Goal: Check status: Check status

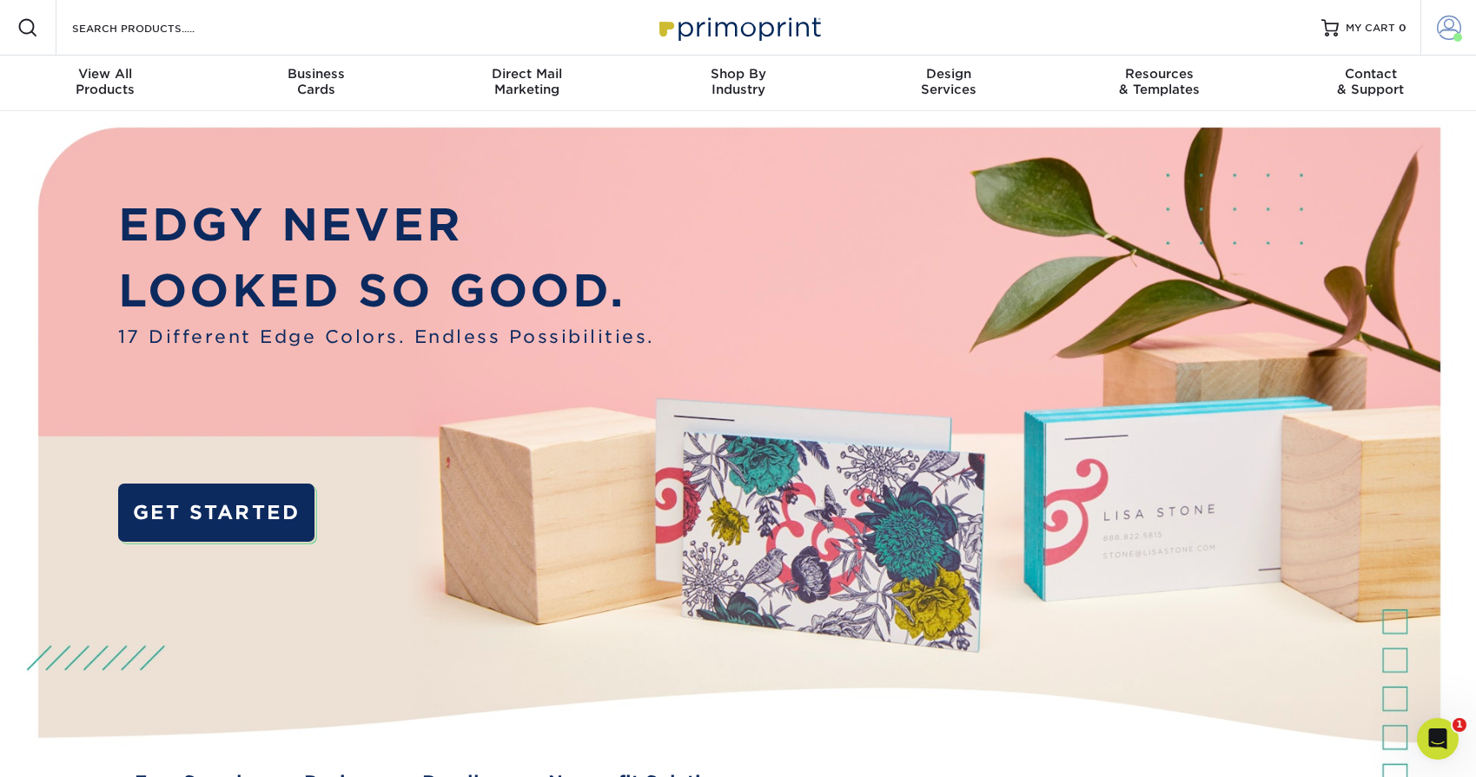
click at [1448, 34] on span at bounding box center [1449, 28] width 24 height 24
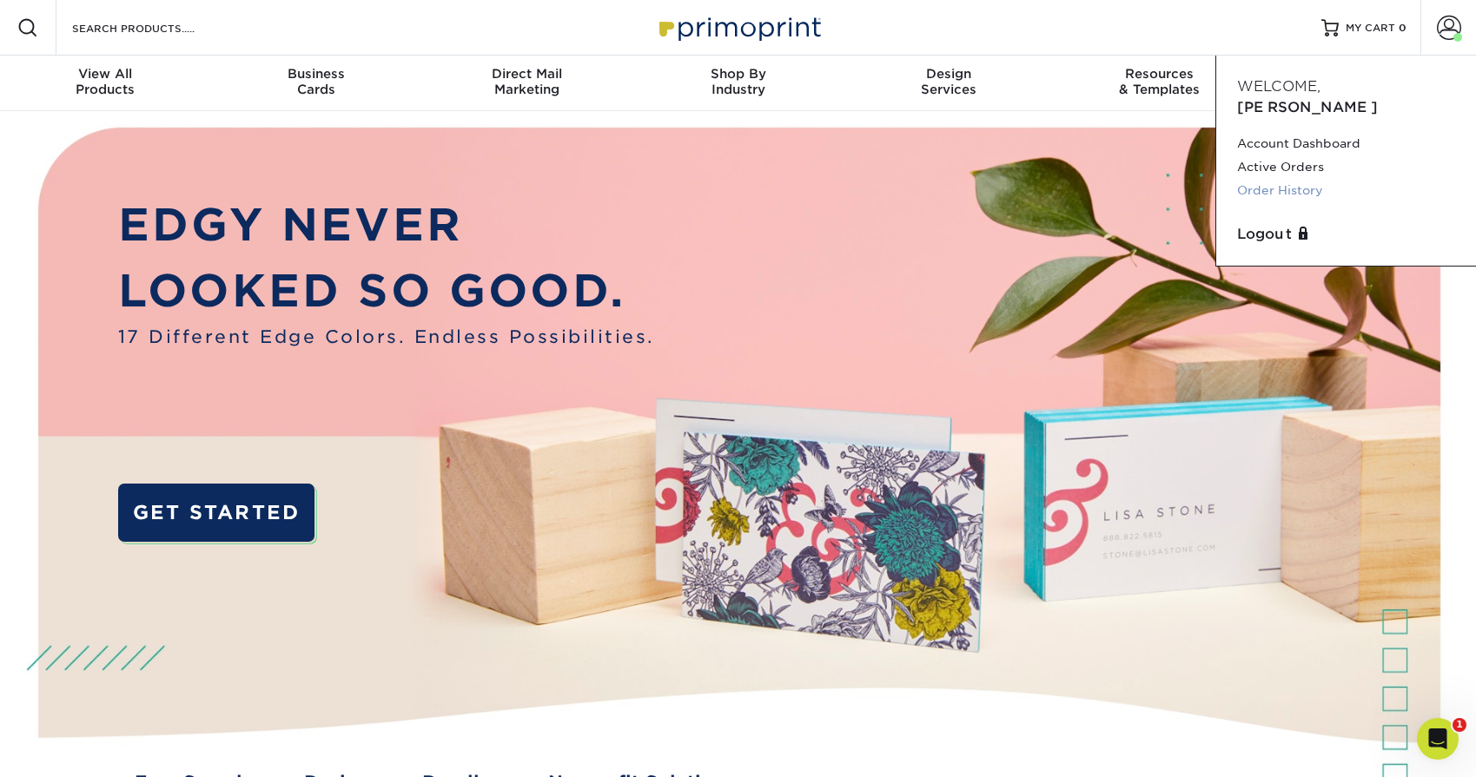
click at [1283, 179] on link "Order History" at bounding box center [1346, 190] width 218 height 23
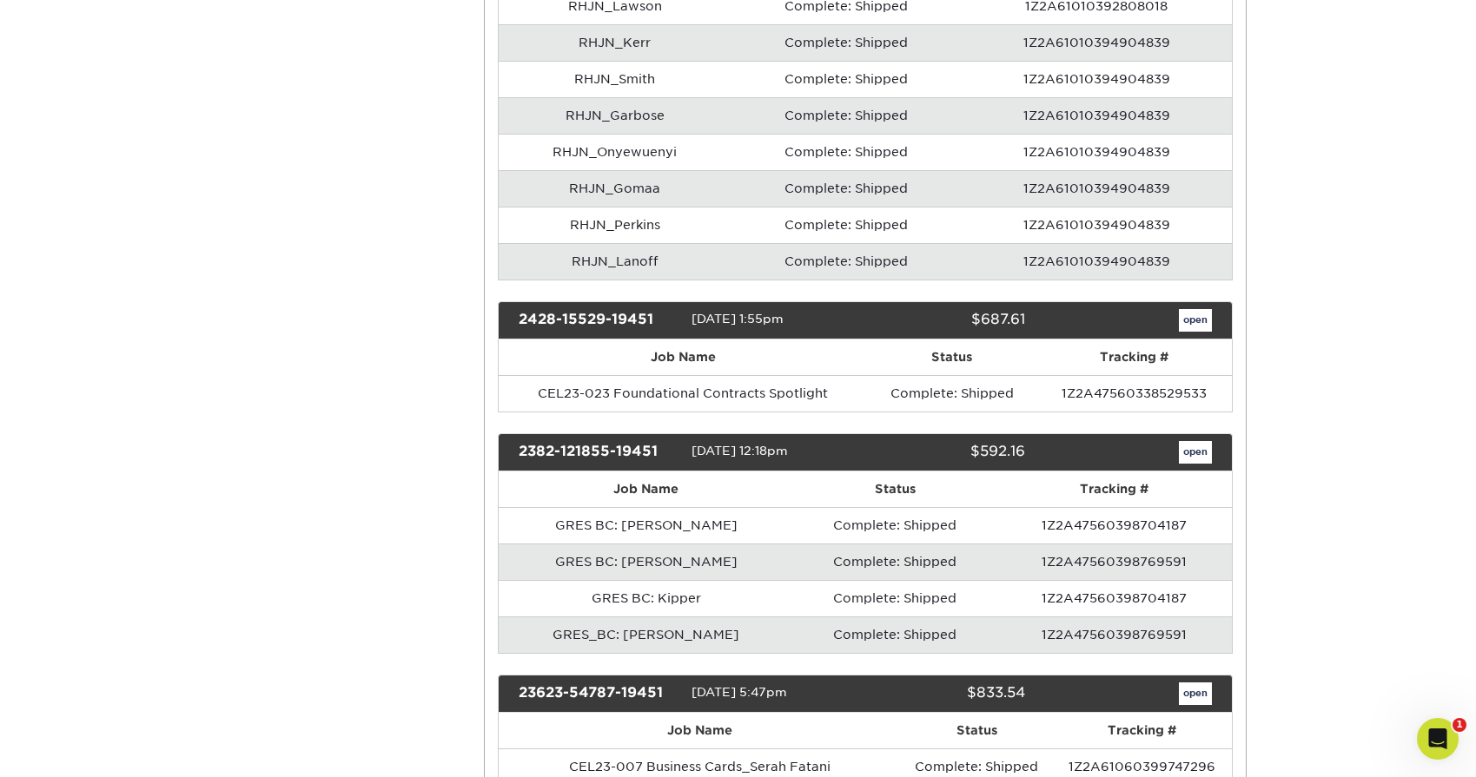
scroll to position [1625, 0]
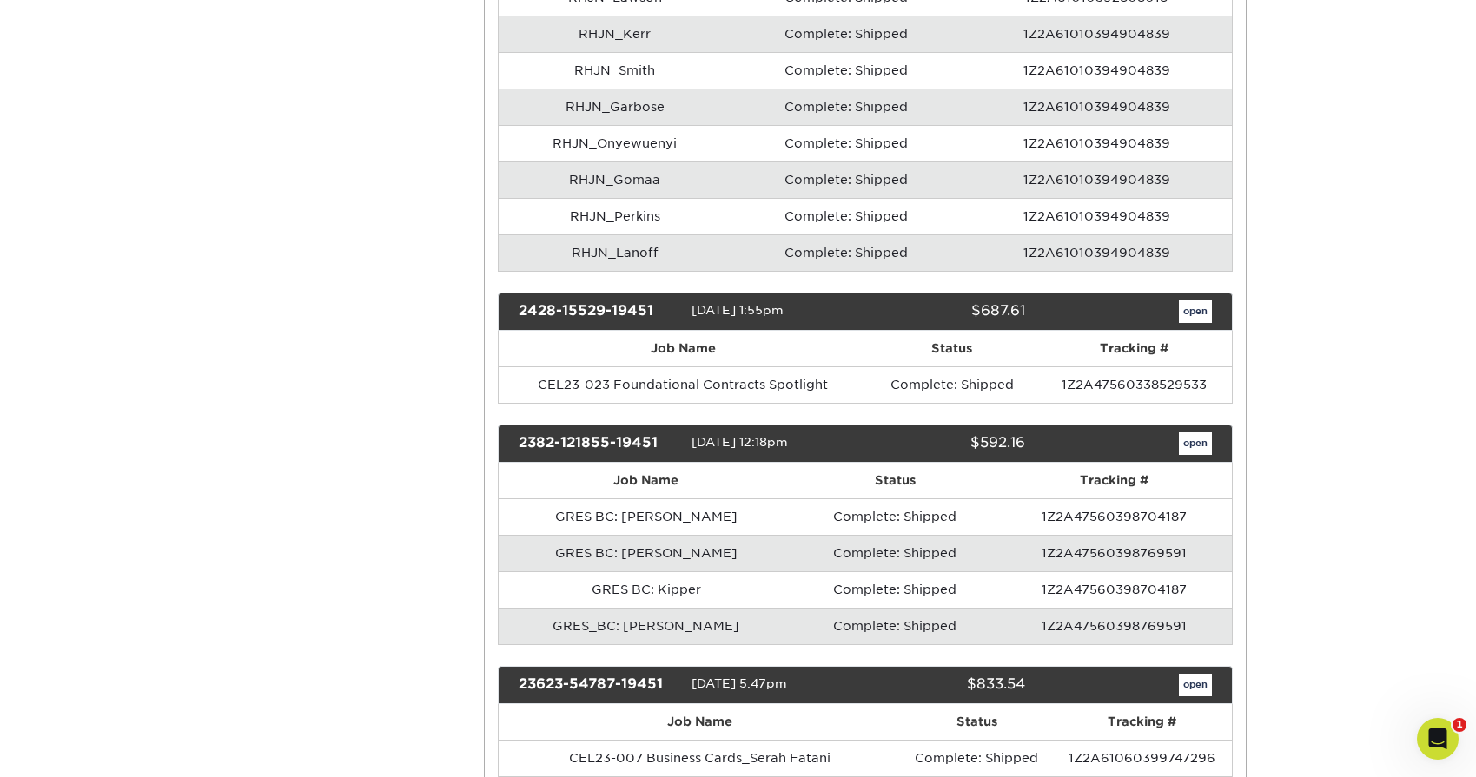
click at [1197, 439] on link "open" at bounding box center [1195, 444] width 33 height 23
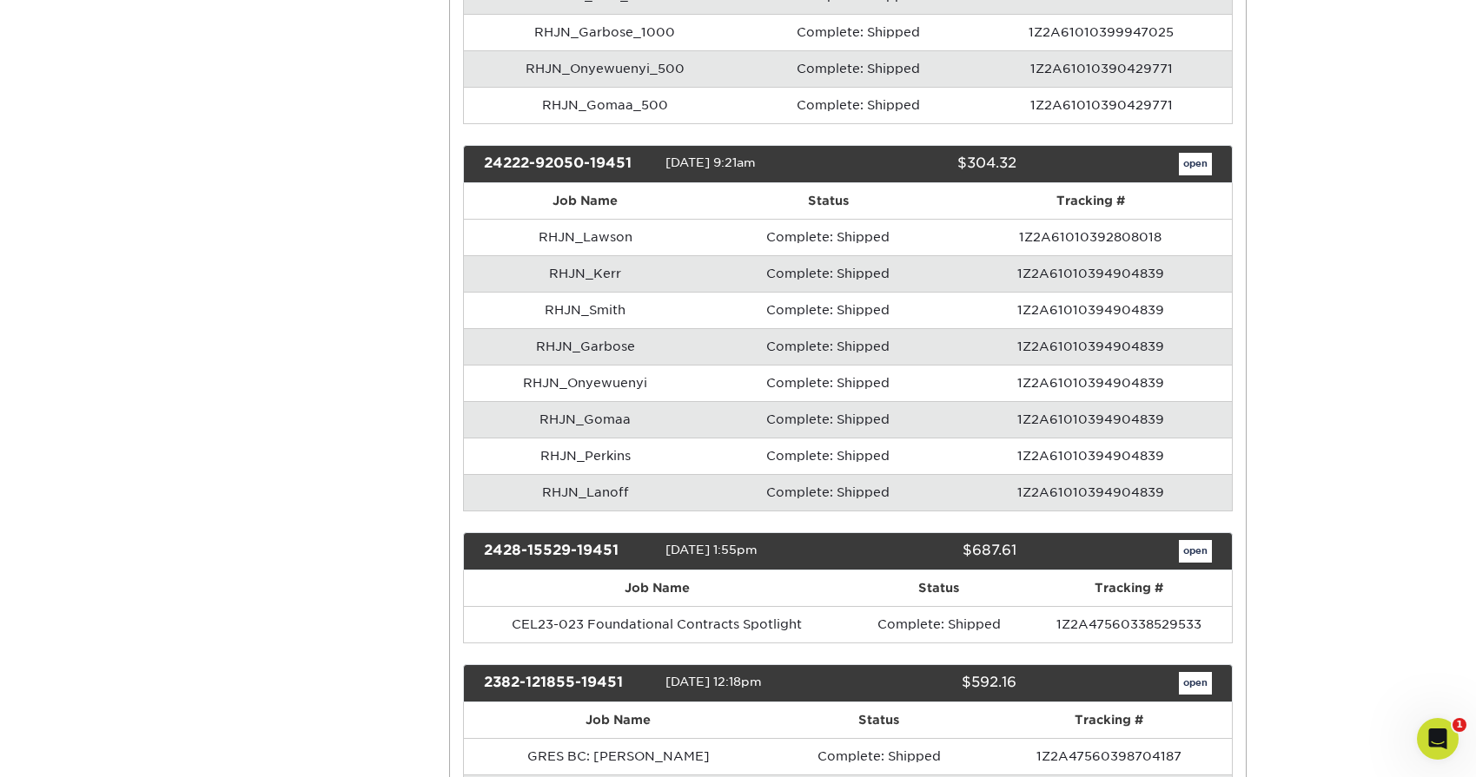
scroll to position [0, 0]
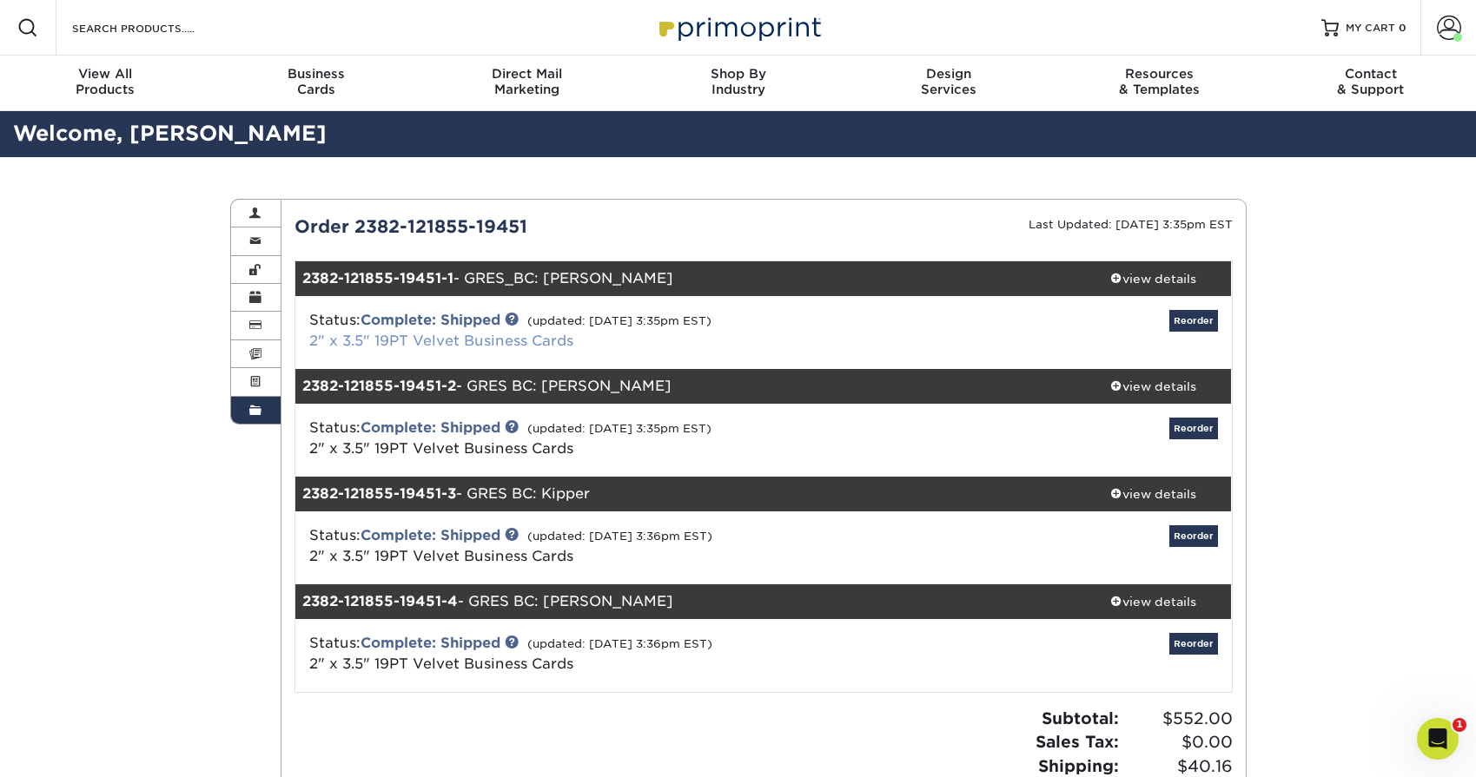
click at [556, 340] on link "2" x 3.5" 19PT Velvet Business Cards" at bounding box center [441, 341] width 264 height 17
click at [1152, 271] on div "view details" at bounding box center [1153, 278] width 156 height 17
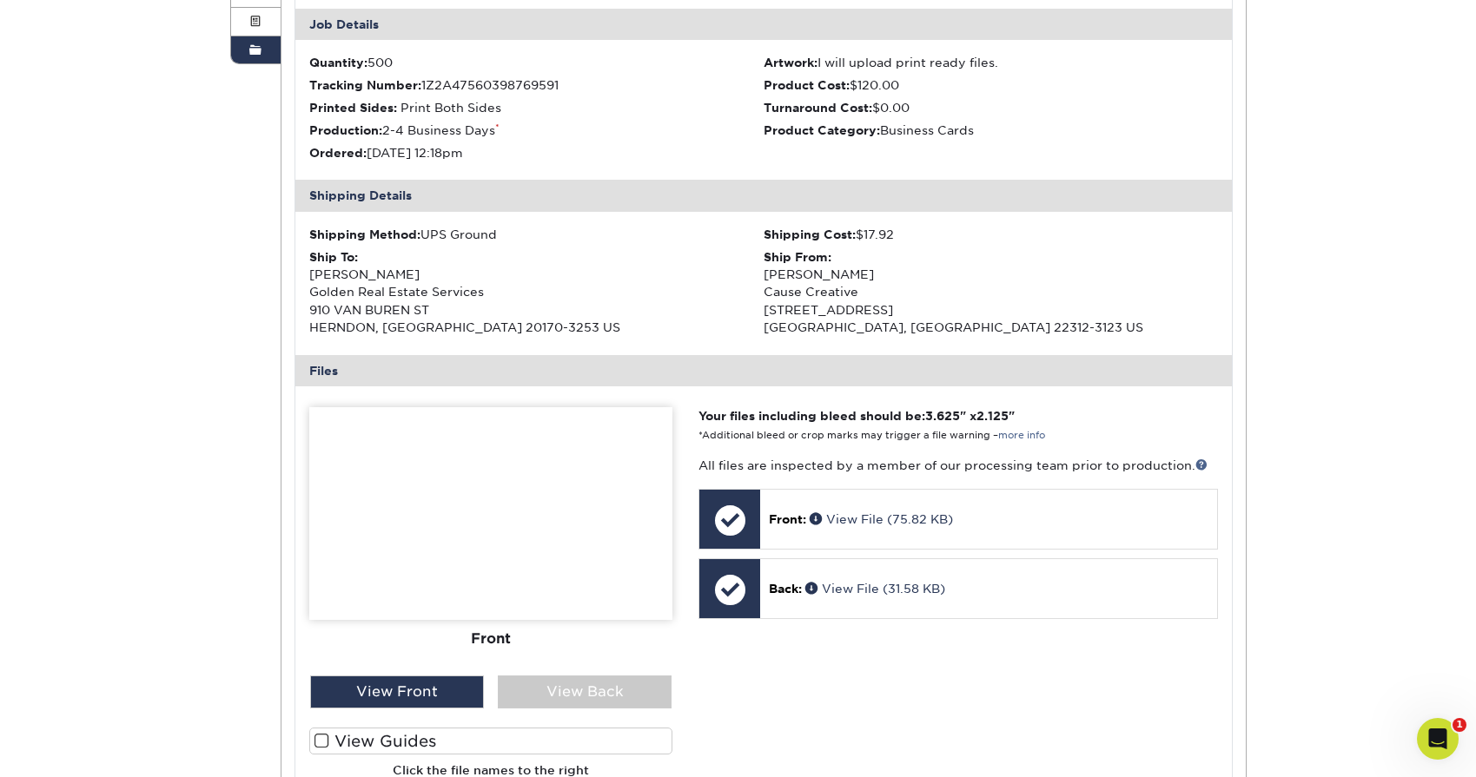
scroll to position [362, 0]
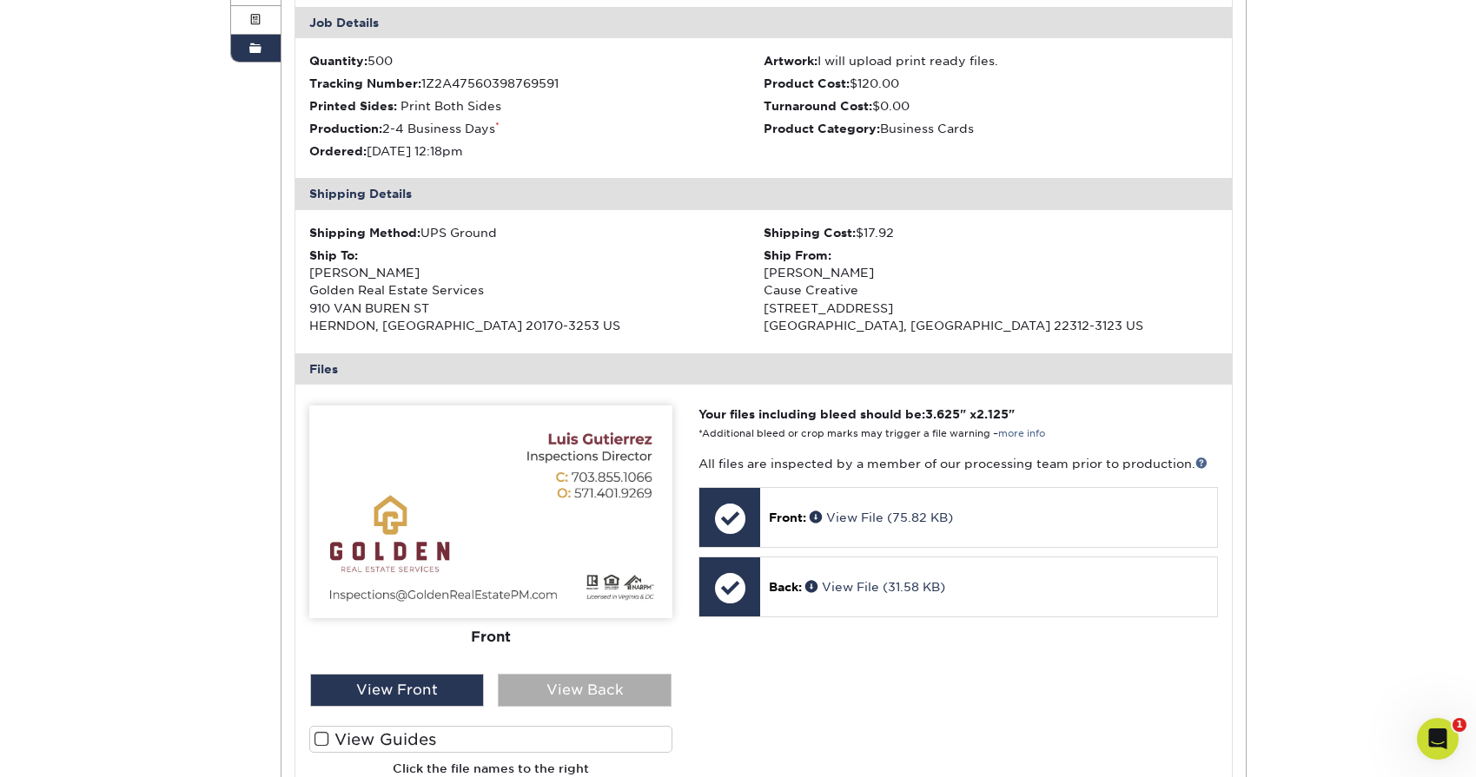
click at [627, 686] on div "View Back" at bounding box center [585, 690] width 174 height 33
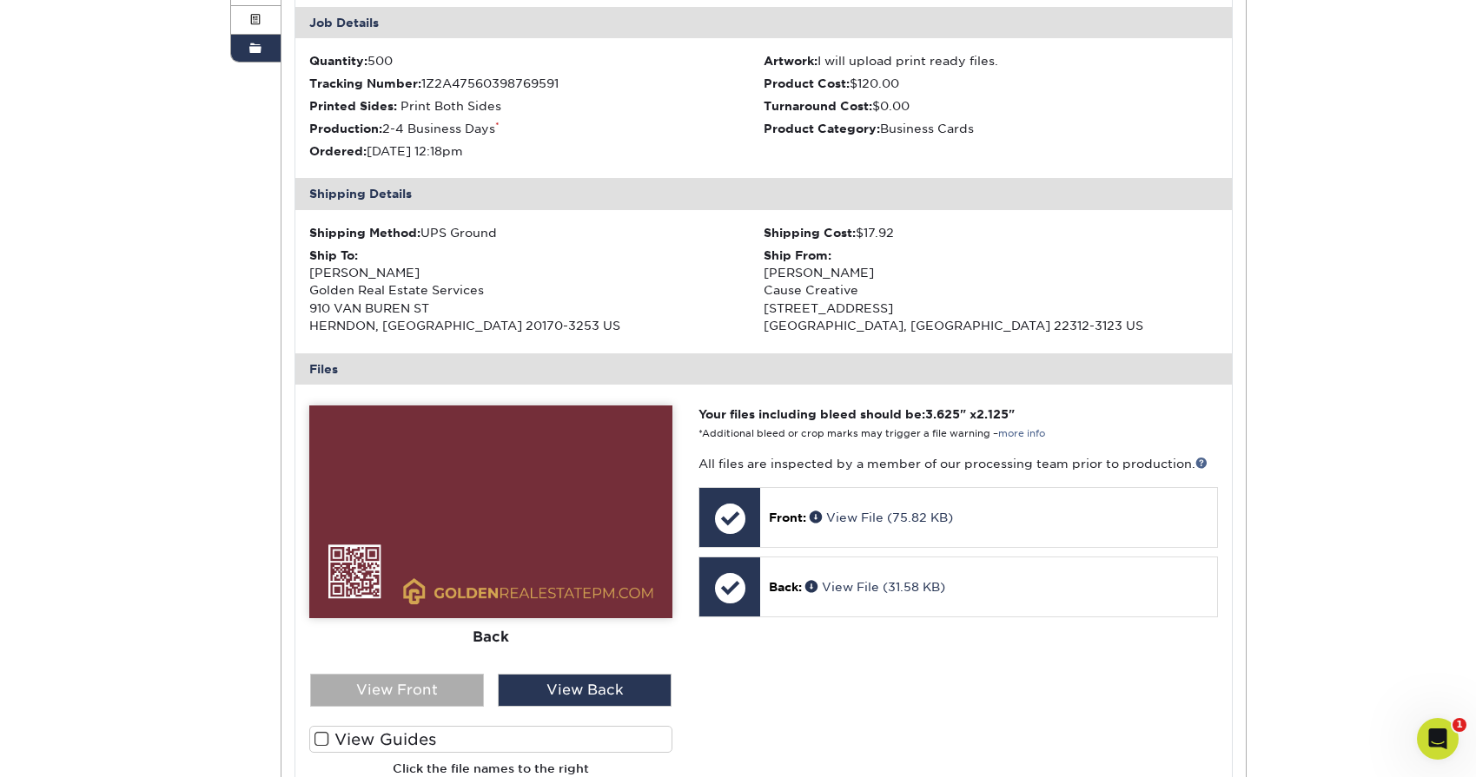
click at [446, 677] on div "View Front" at bounding box center [397, 690] width 174 height 33
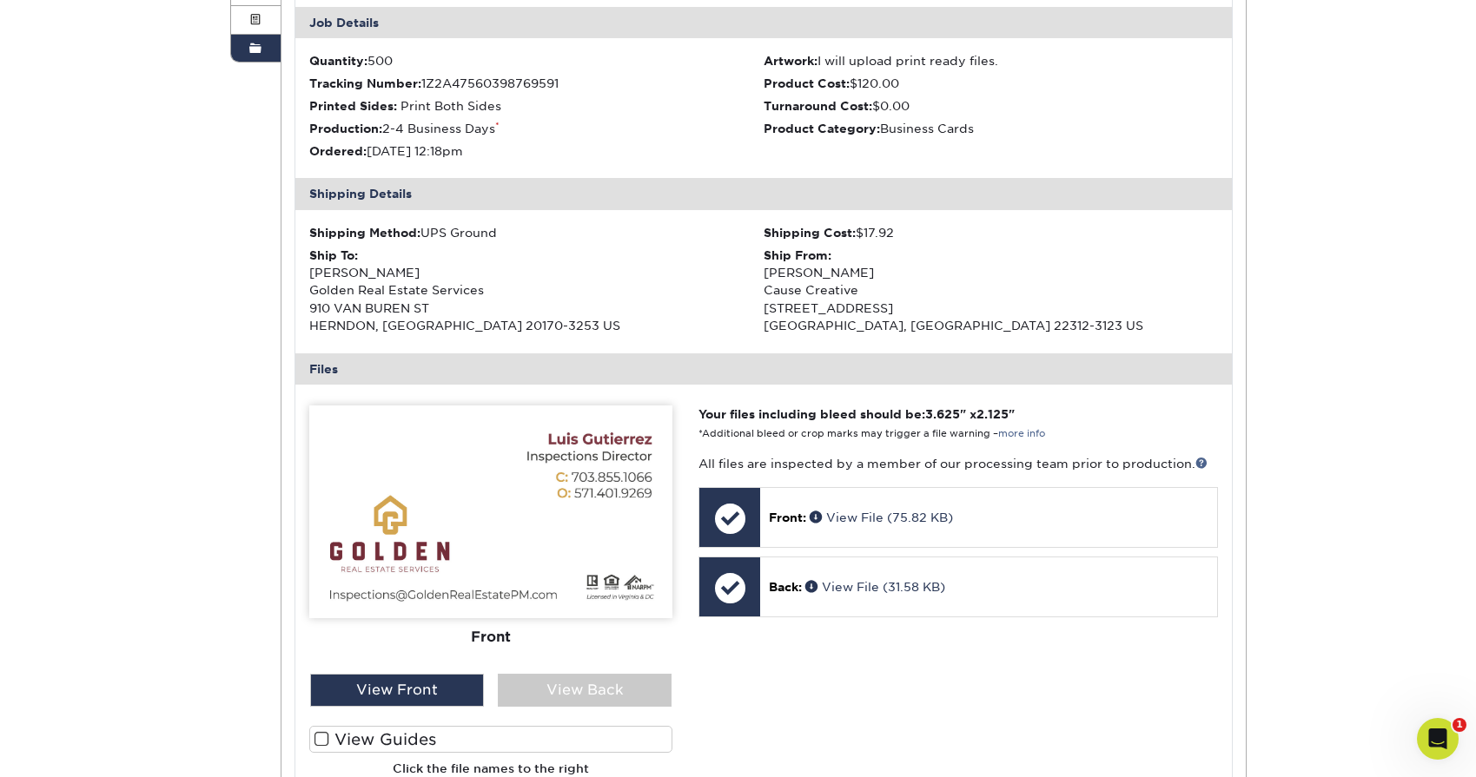
scroll to position [334, 0]
